Goal: Transaction & Acquisition: Purchase product/service

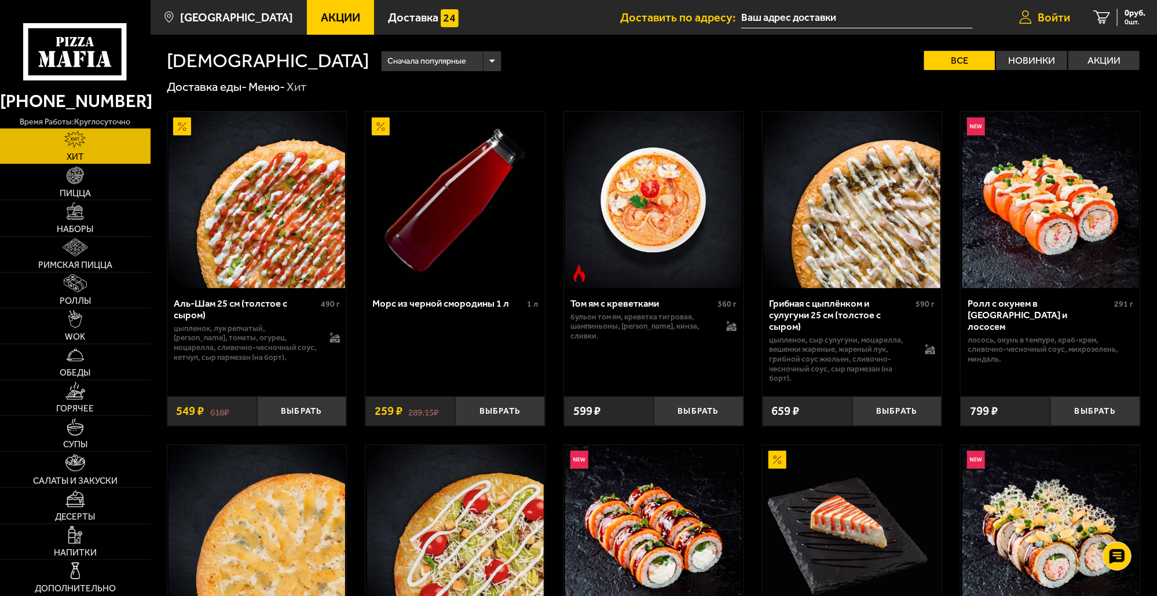
click at [1019, 14] on icon at bounding box center [1025, 17] width 13 height 14
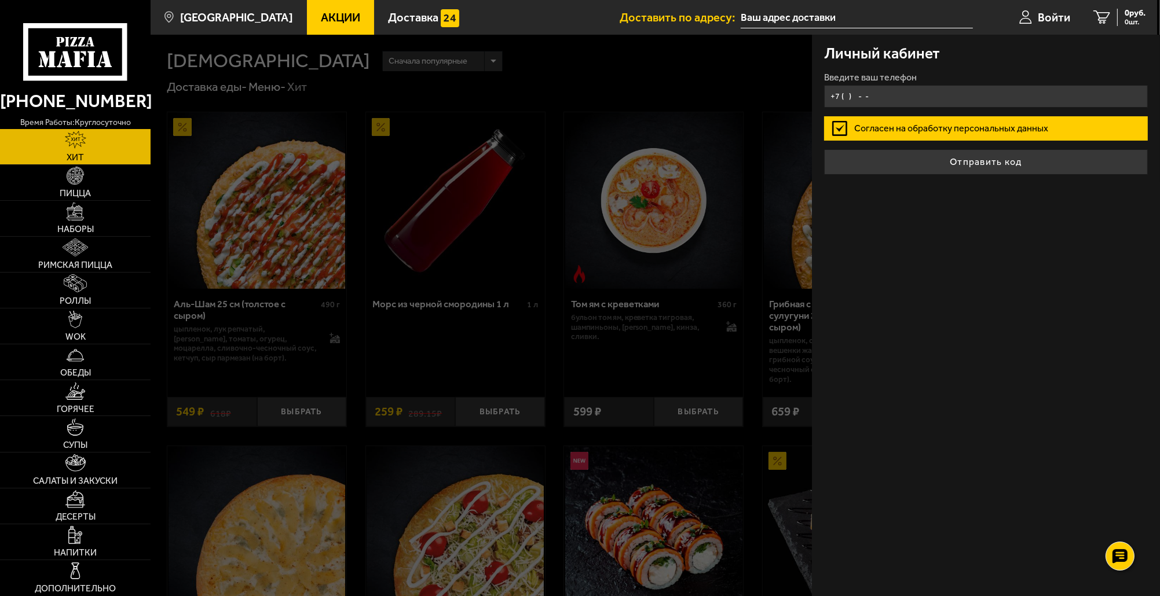
drag, startPoint x: 889, startPoint y: 88, endPoint x: 887, endPoint y: 96, distance: 8.2
click at [888, 94] on input "+7 ( ) - -" at bounding box center [986, 96] width 324 height 23
type input "[PHONE_NUMBER]"
click at [824, 149] on button "Отправить код" at bounding box center [986, 161] width 324 height 25
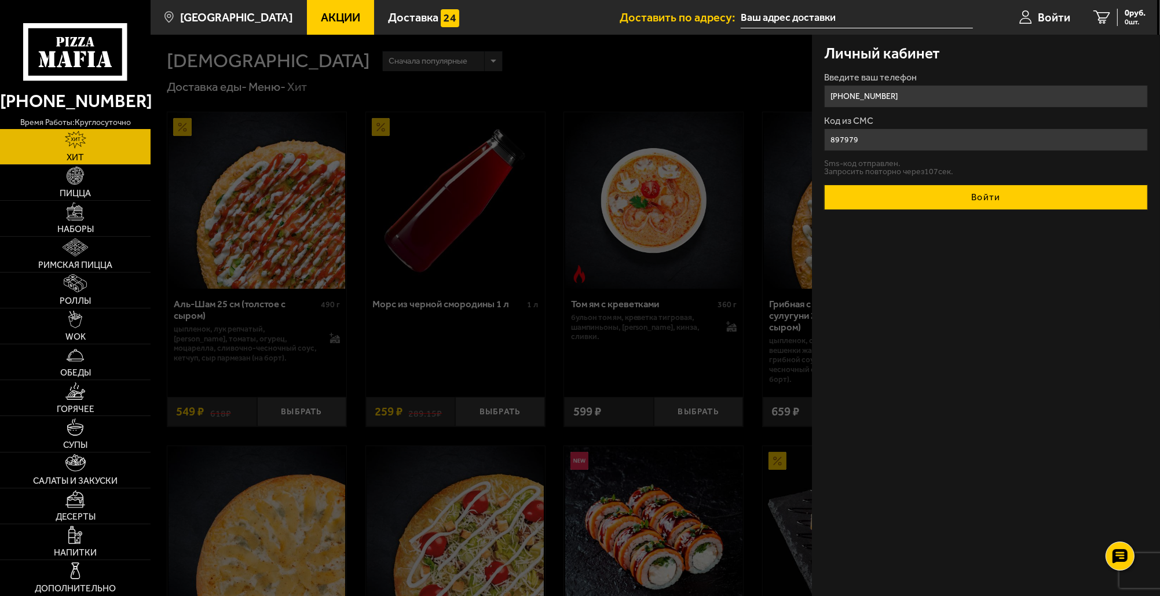
type input "897979"
click at [1014, 200] on button "Войти" at bounding box center [986, 197] width 324 height 25
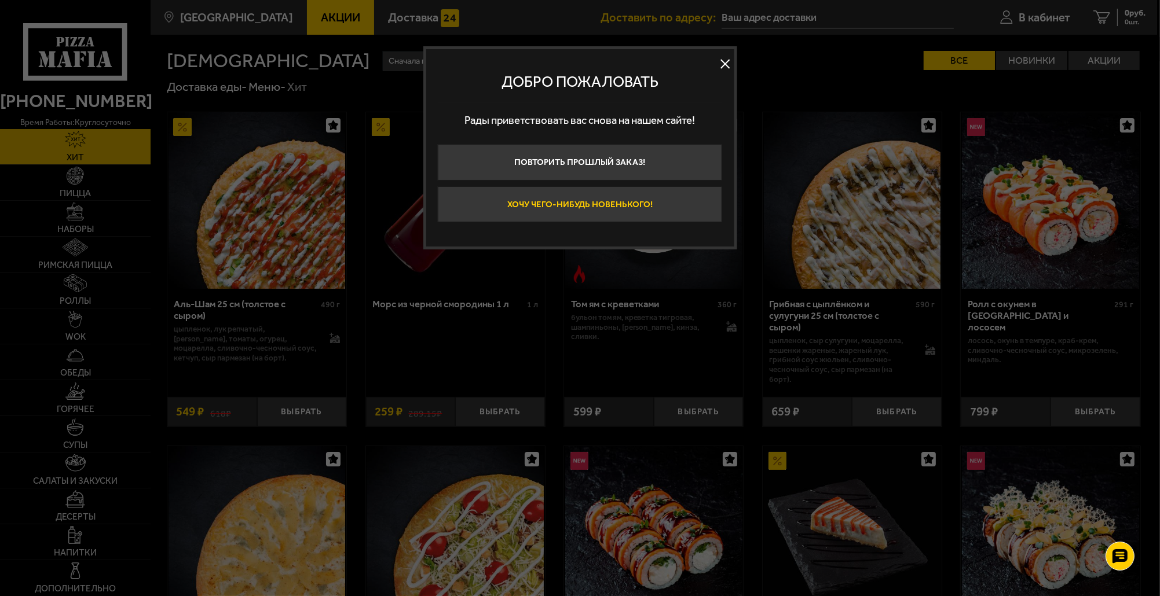
click at [632, 205] on button "Хочу чего-нибудь новенького!" at bounding box center [580, 204] width 284 height 36
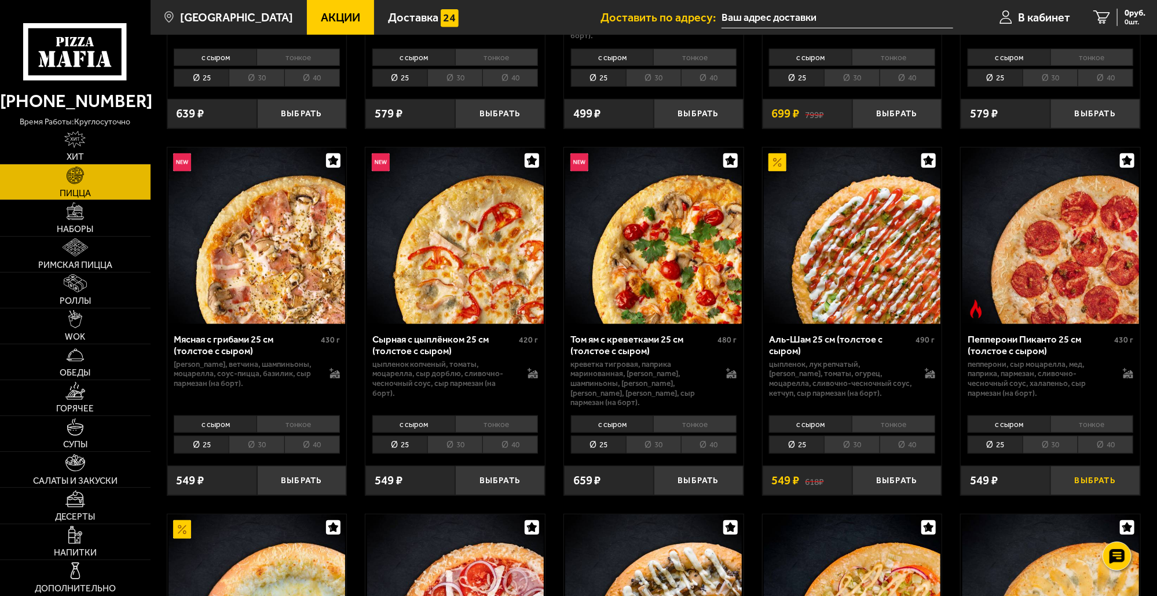
scroll to position [347, 0]
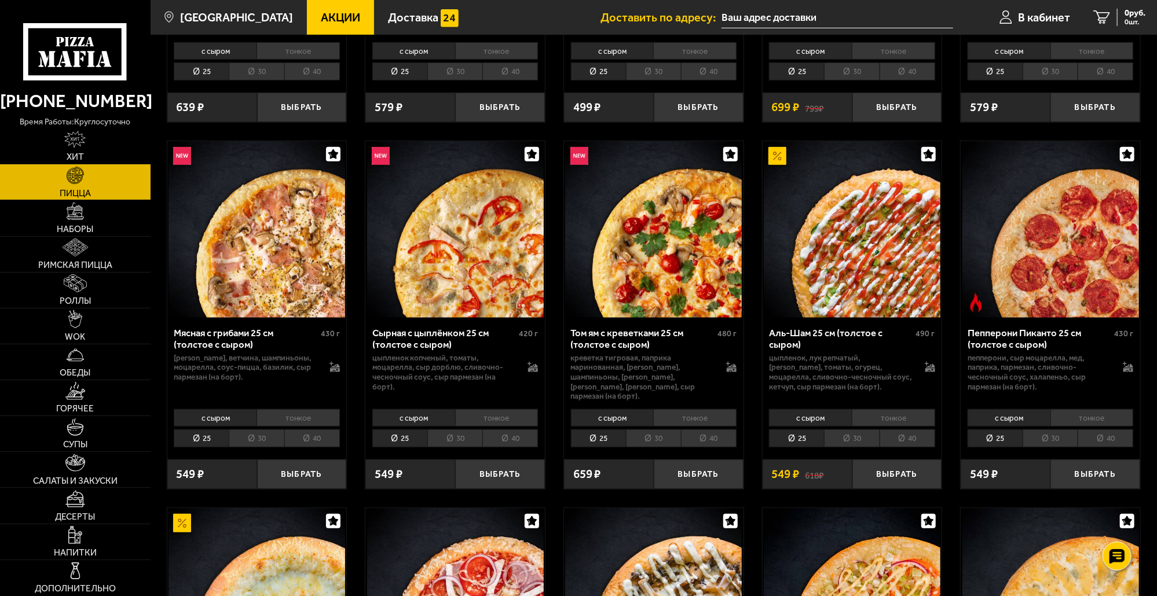
click at [1104, 430] on li "40" at bounding box center [1105, 439] width 56 height 19
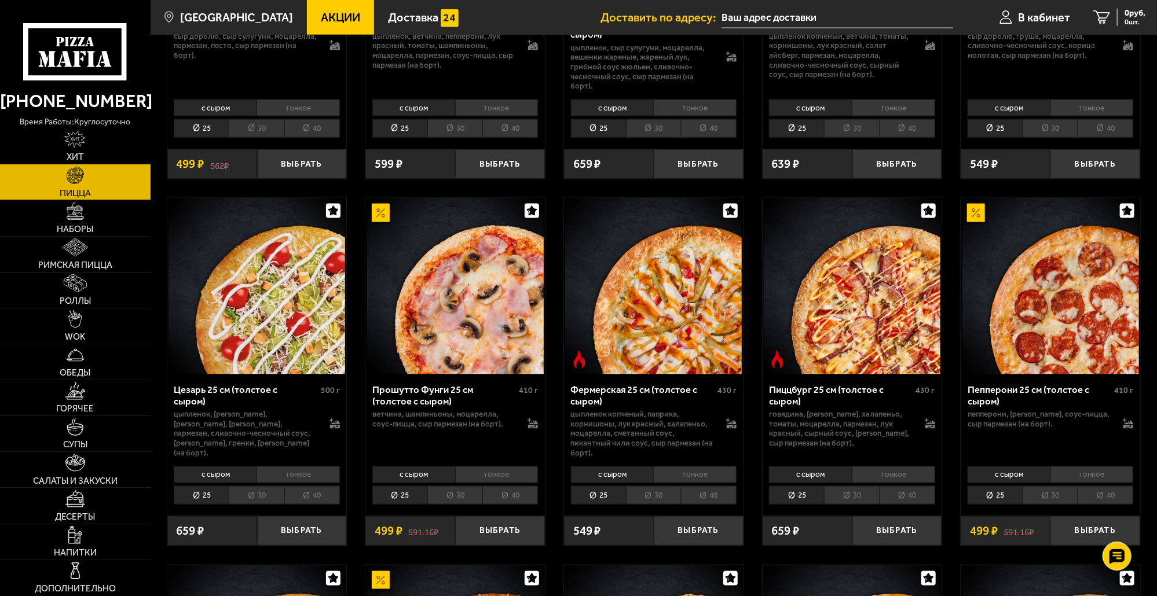
scroll to position [1042, 0]
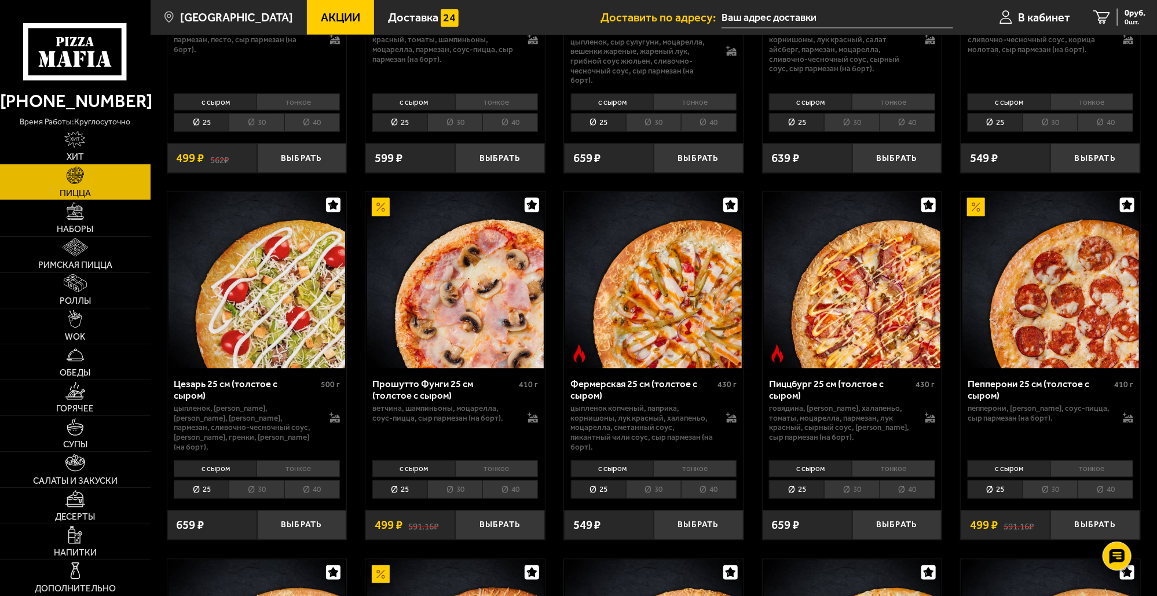
click at [1114, 480] on li "40" at bounding box center [1105, 489] width 56 height 19
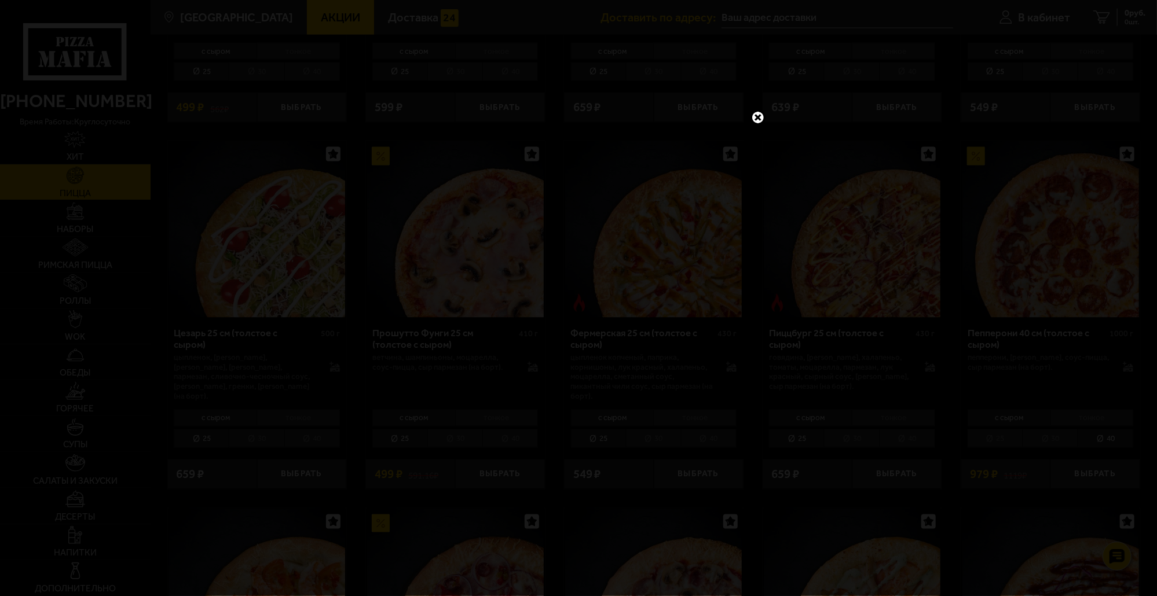
scroll to position [1100, 0]
click at [758, 115] on link at bounding box center [757, 117] width 15 height 15
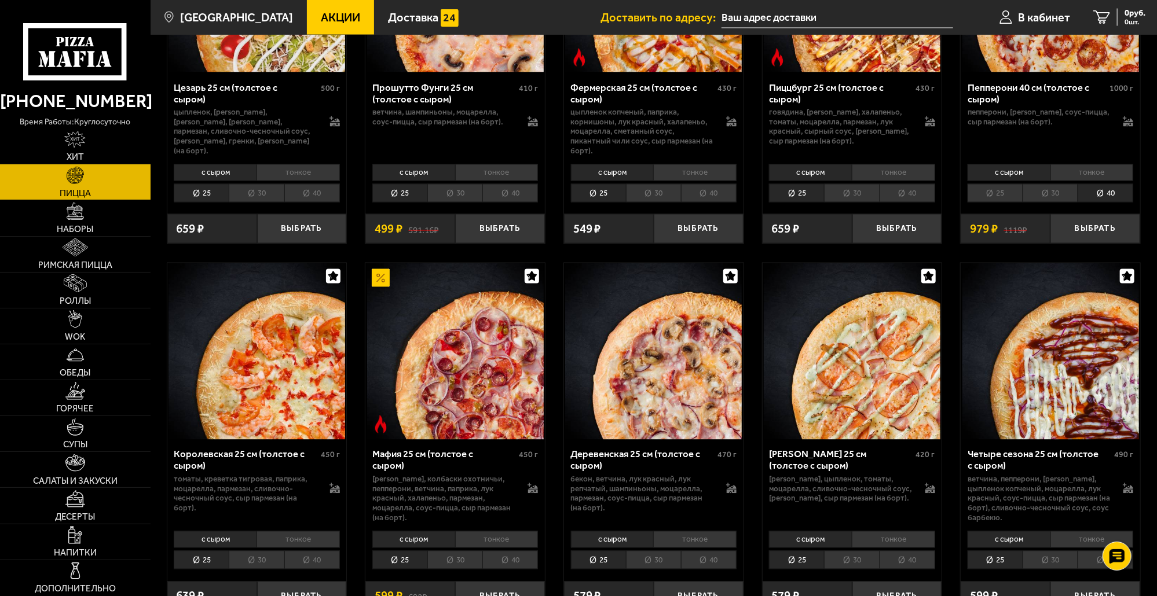
scroll to position [1332, 0]
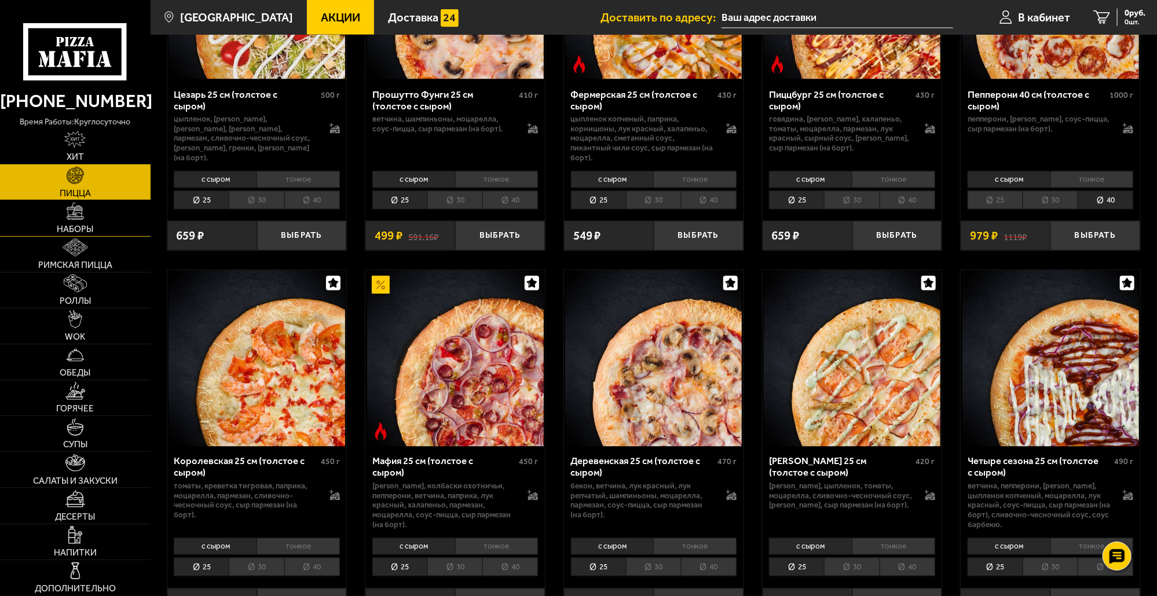
click at [86, 217] on link "Наборы" at bounding box center [75, 217] width 151 height 35
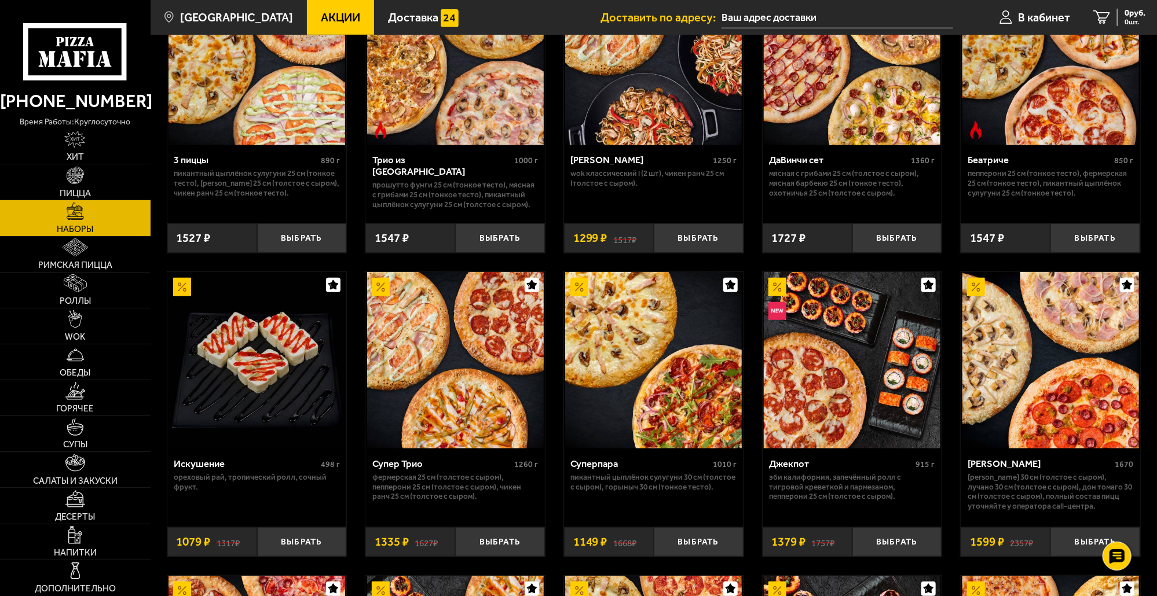
scroll to position [637, 0]
